Goal: Information Seeking & Learning: Find specific fact

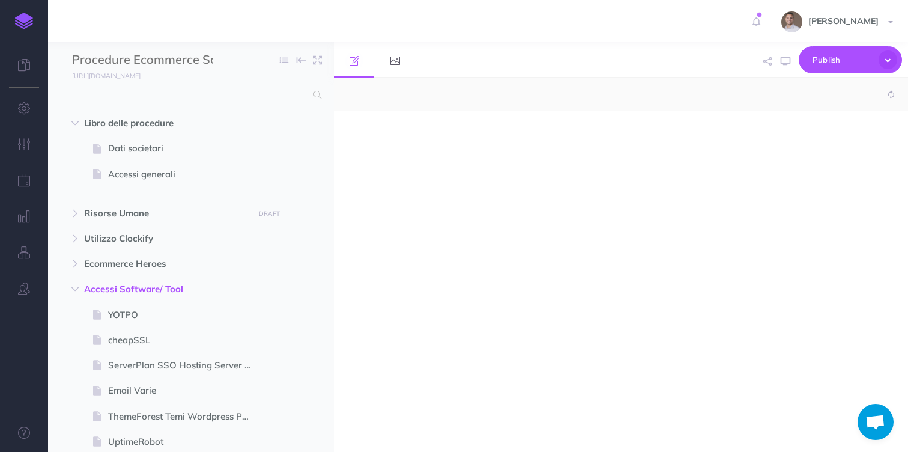
select select "null"
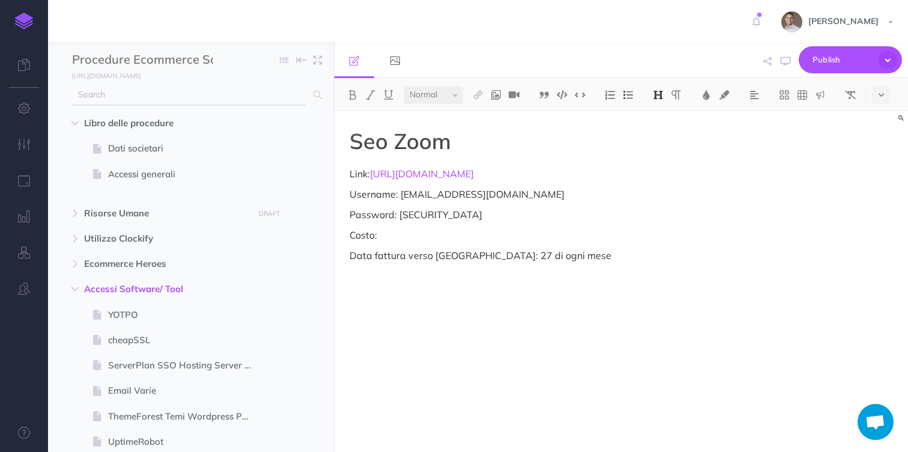
click at [206, 100] on input "text" at bounding box center [189, 95] width 234 height 22
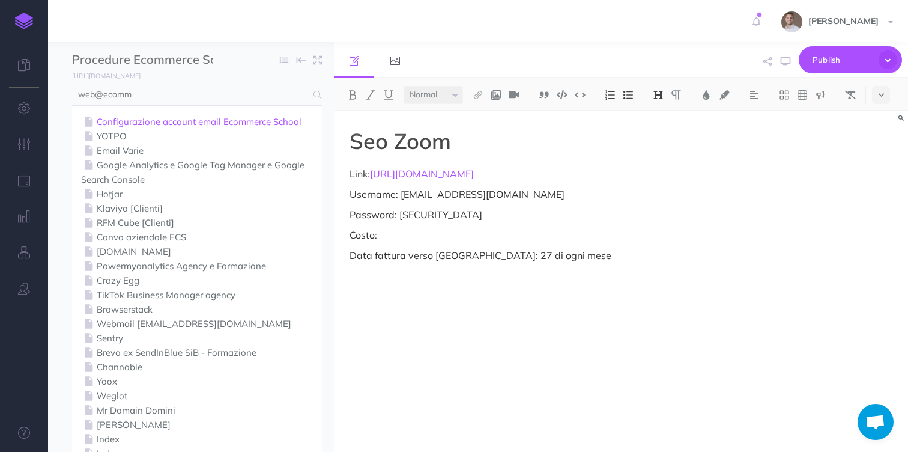
type input "web@ecomm"
click at [184, 120] on link "Configurazione account email Ecommerce School" at bounding box center [197, 122] width 232 height 14
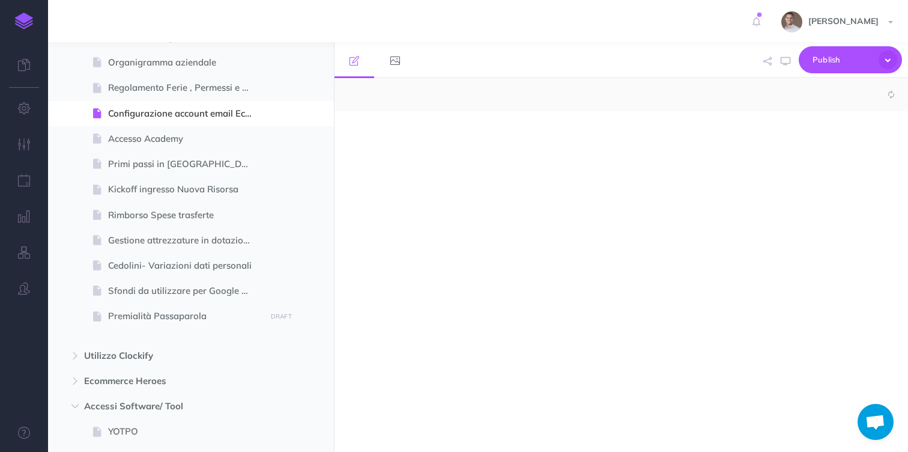
scroll to position [206, 0]
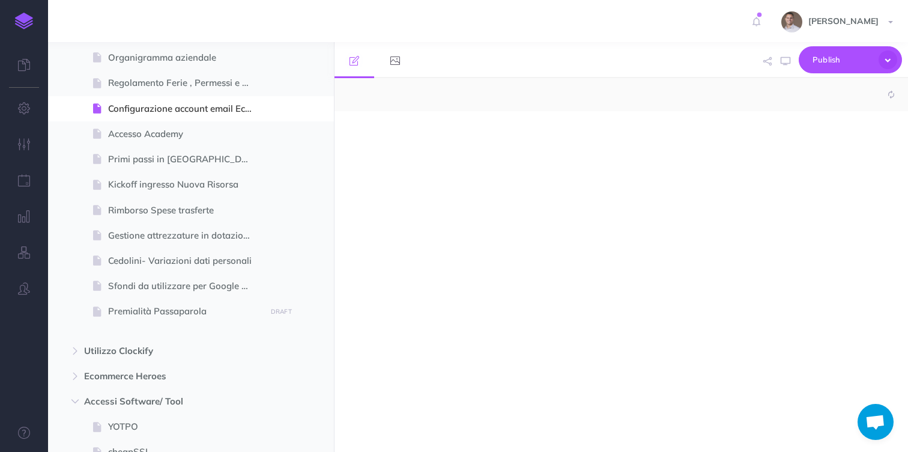
select select "null"
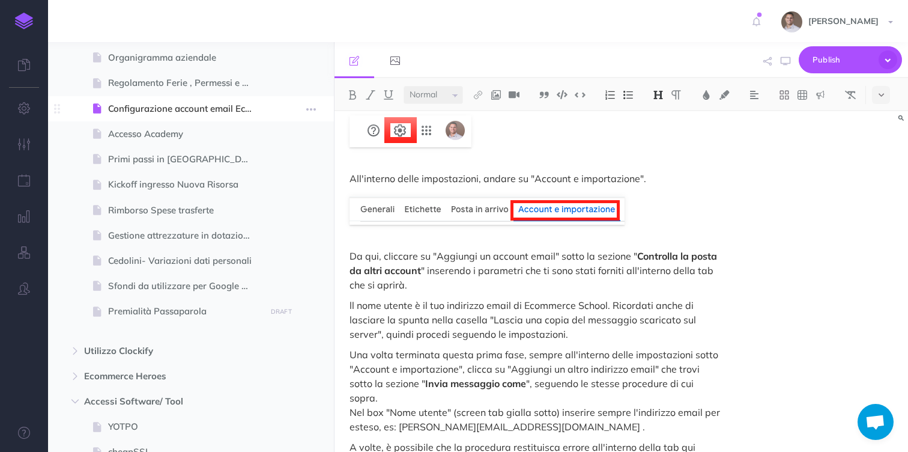
scroll to position [0, 0]
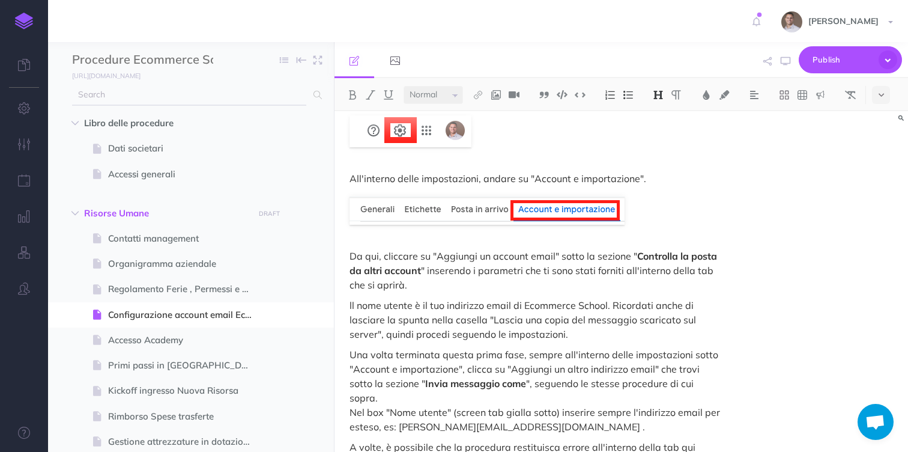
click at [154, 96] on input "text" at bounding box center [189, 95] width 234 height 22
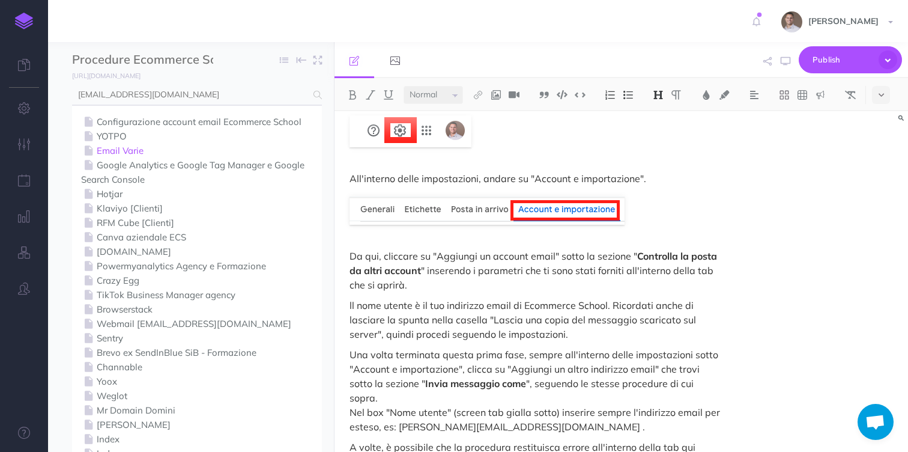
type input "[EMAIL_ADDRESS][DOMAIN_NAME]"
click at [133, 149] on link "Email Varie" at bounding box center [197, 151] width 232 height 14
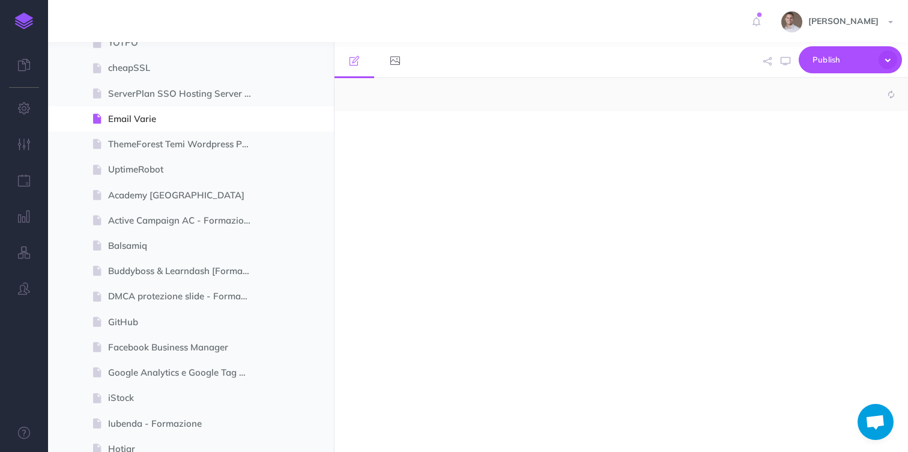
select select "null"
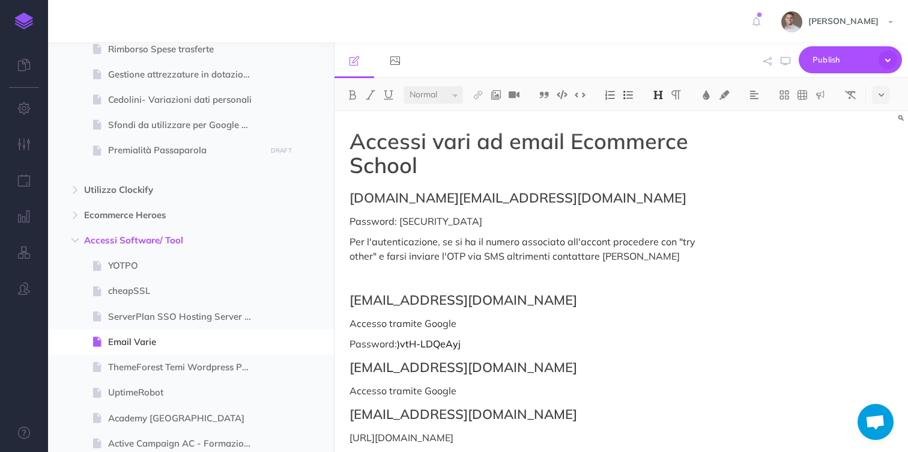
scroll to position [386, 0]
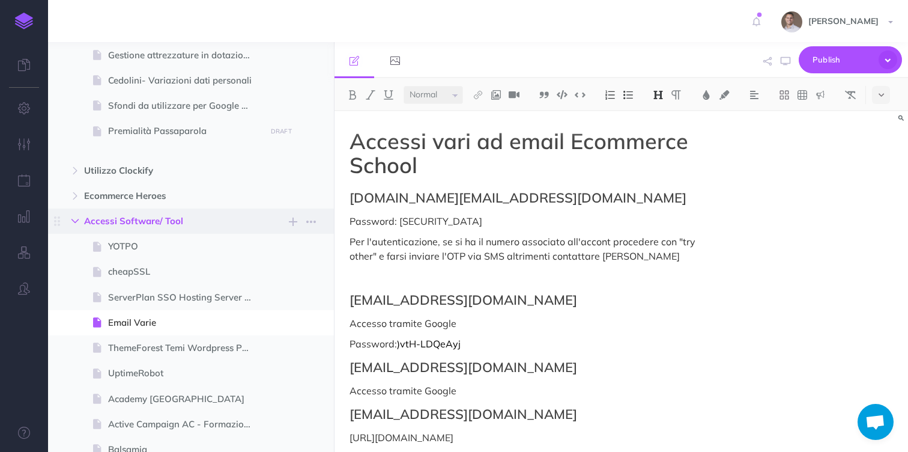
click at [72, 220] on icon "button" at bounding box center [74, 220] width 7 height 7
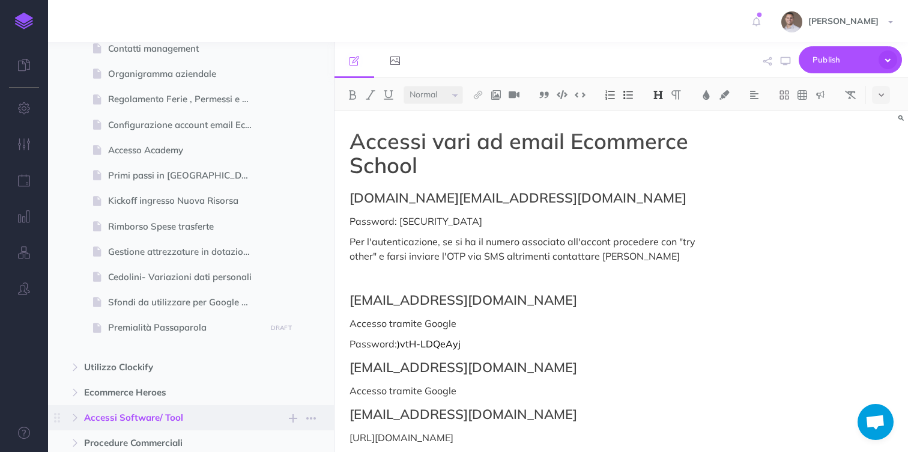
scroll to position [0, 0]
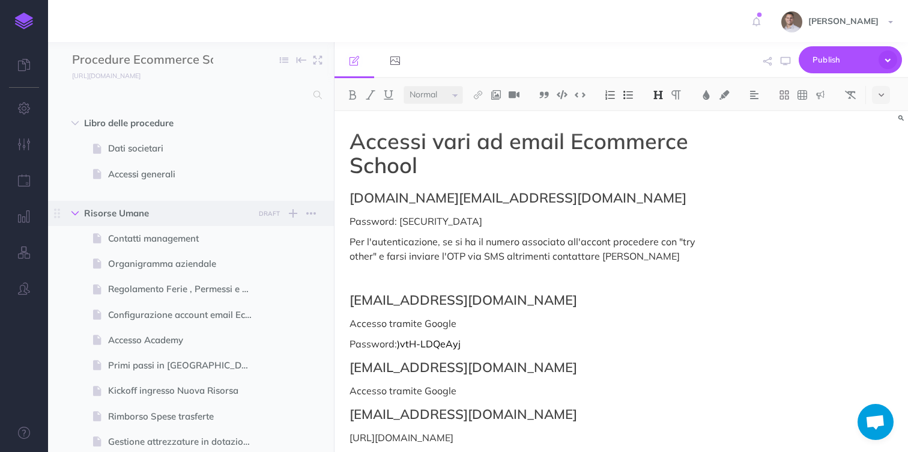
click at [78, 213] on icon "button" at bounding box center [74, 213] width 7 height 7
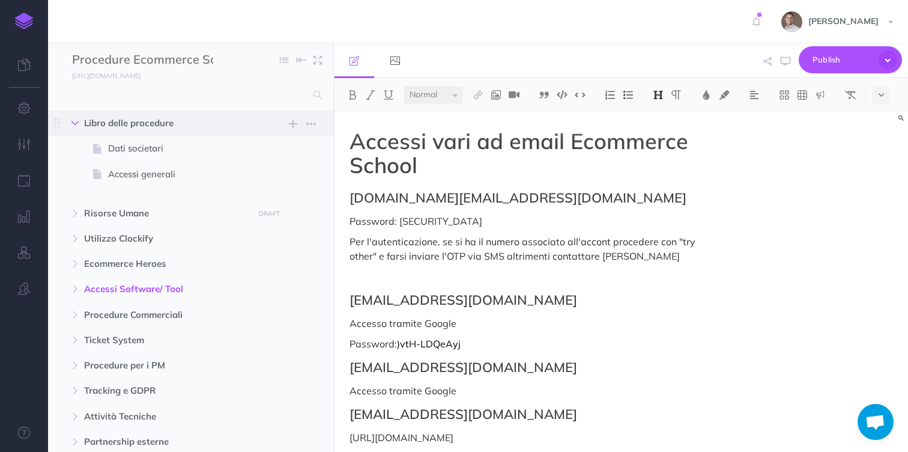
click at [82, 126] on button "button" at bounding box center [75, 123] width 22 height 14
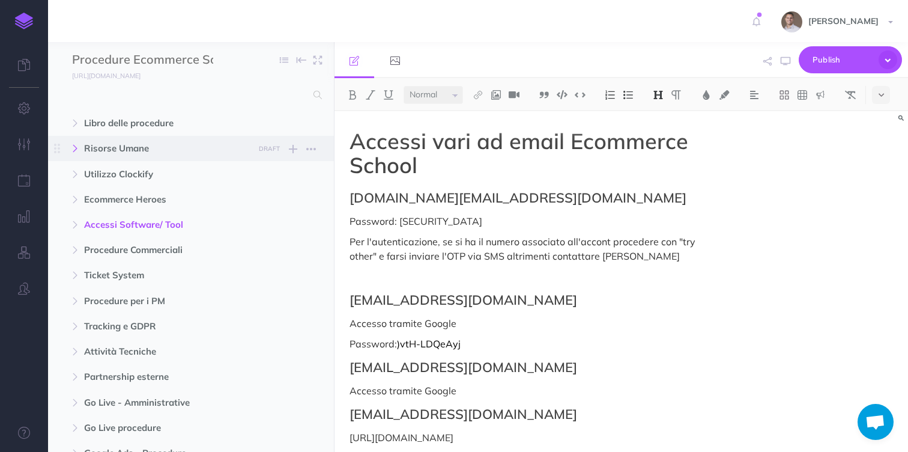
click at [73, 147] on icon "button" at bounding box center [74, 148] width 7 height 7
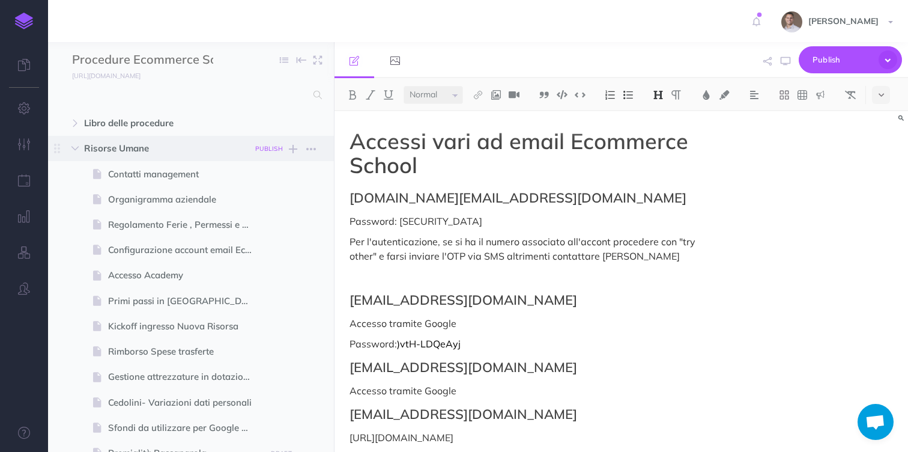
click at [267, 152] on small "PUBLISH" at bounding box center [269, 149] width 28 height 8
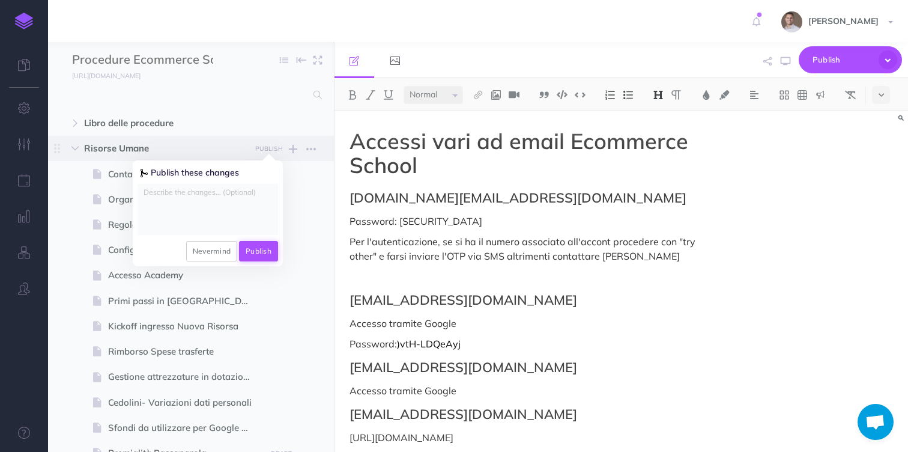
click at [262, 253] on button "Publish" at bounding box center [258, 251] width 39 height 20
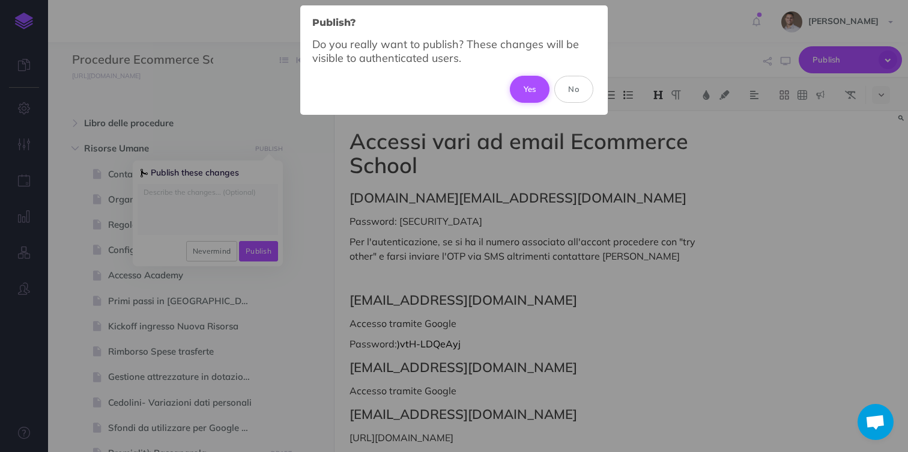
click at [524, 83] on button "Yes" at bounding box center [530, 89] width 40 height 26
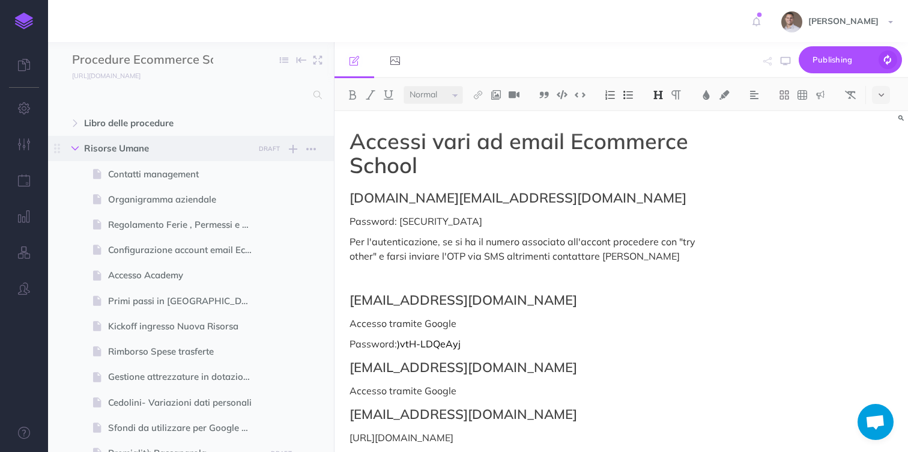
click at [69, 150] on button "button" at bounding box center [75, 148] width 22 height 14
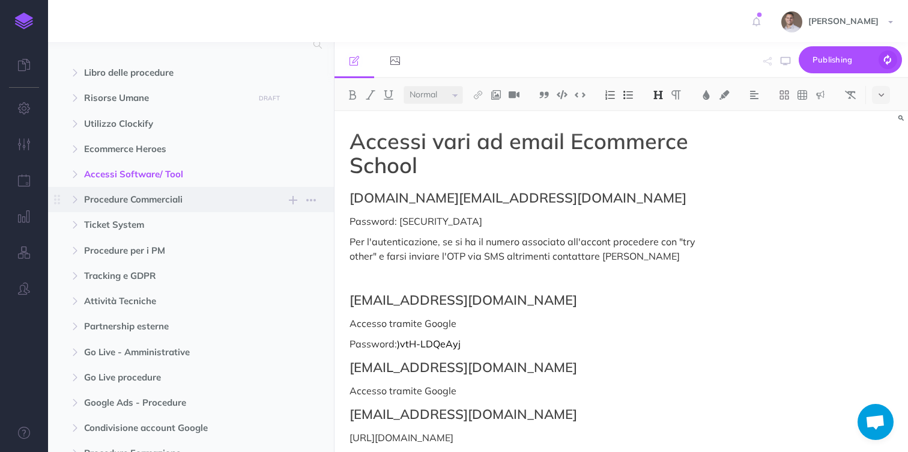
scroll to position [53, 0]
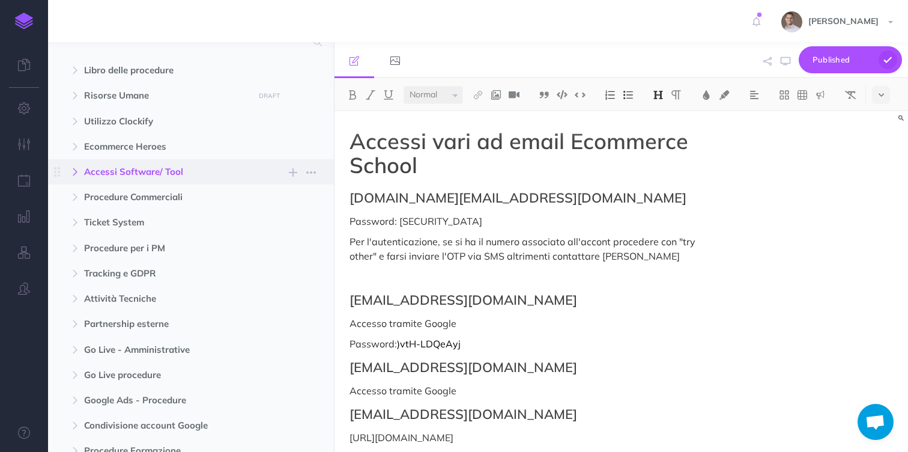
click at [79, 169] on icon "button" at bounding box center [74, 171] width 7 height 7
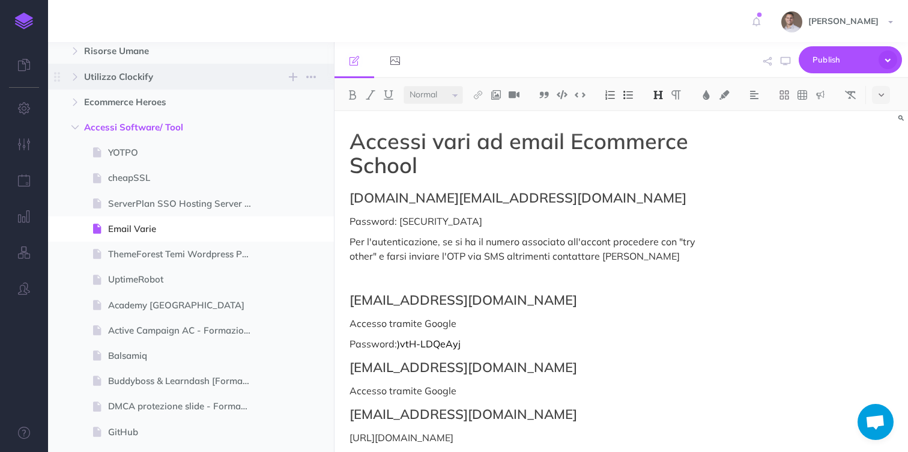
scroll to position [0, 0]
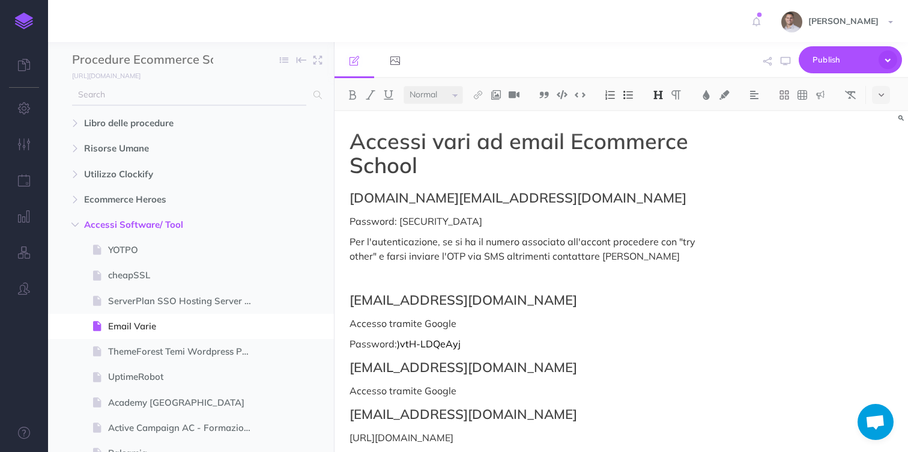
click at [135, 84] on input "text" at bounding box center [189, 95] width 234 height 22
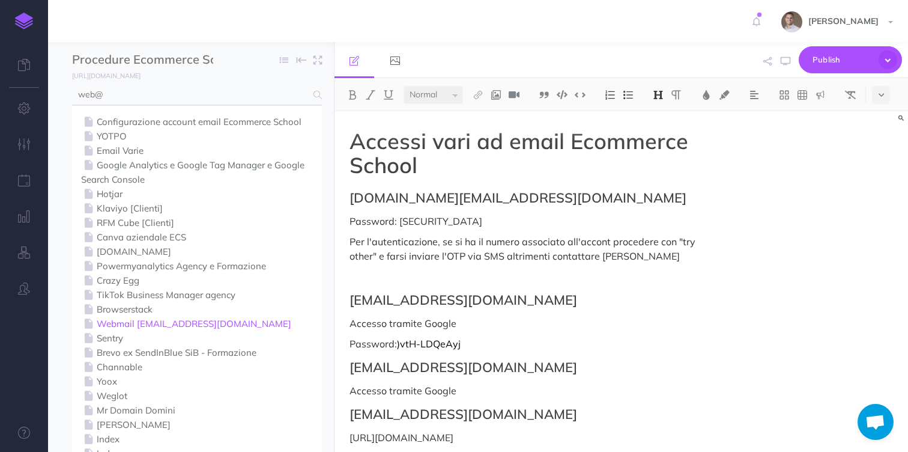
type input "web@"
click at [169, 323] on link "Webmail [EMAIL_ADDRESS][DOMAIN_NAME]" at bounding box center [197, 324] width 232 height 14
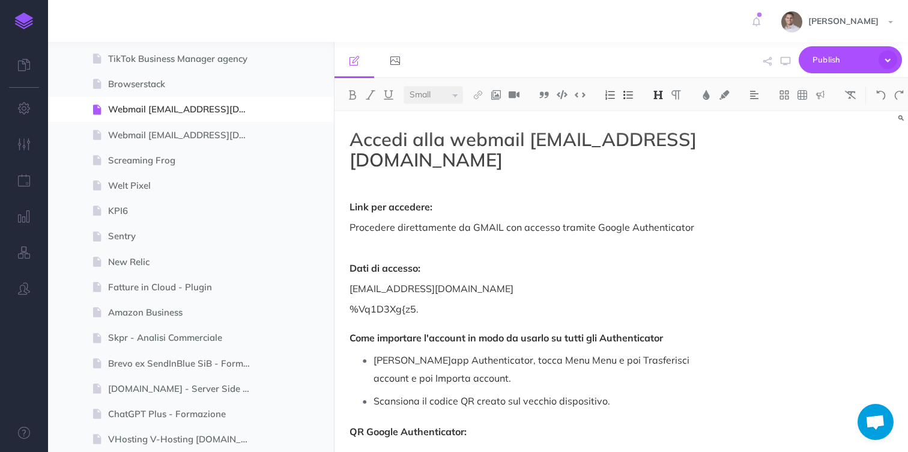
scroll to position [1435, 0]
select select "null"
drag, startPoint x: 425, startPoint y: 311, endPoint x: 351, endPoint y: 310, distance: 73.9
click at [351, 310] on p "%Vq1D3Xg{z5. Come importare l'account in modo da usarlo su tutti gli Authentica…" at bounding box center [535, 323] width 371 height 43
copy p "%Vq1D3Xg{z5."
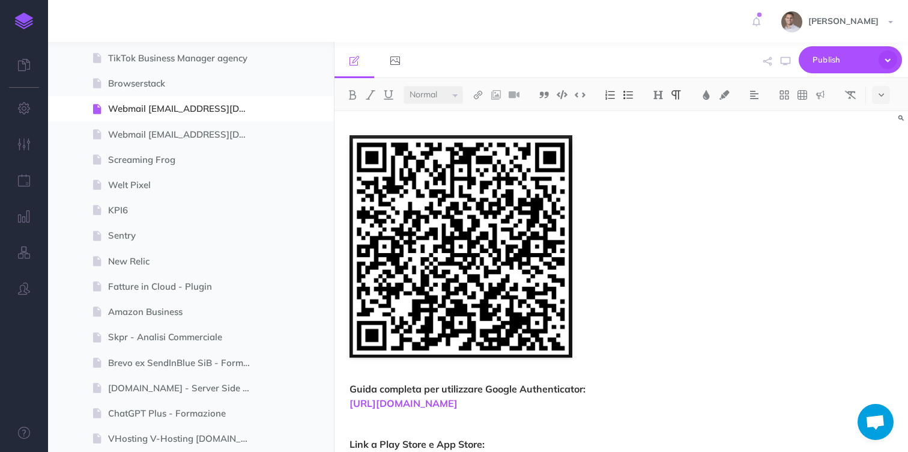
scroll to position [356, 0]
